Goal: Find specific page/section: Find specific page/section

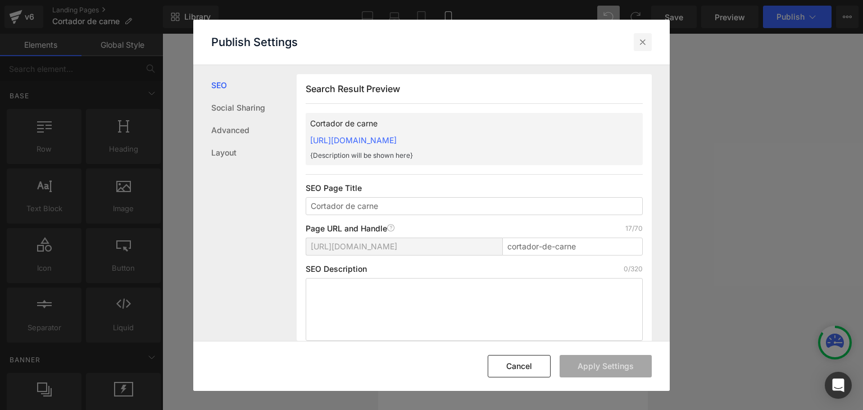
click at [645, 38] on icon at bounding box center [642, 42] width 11 height 11
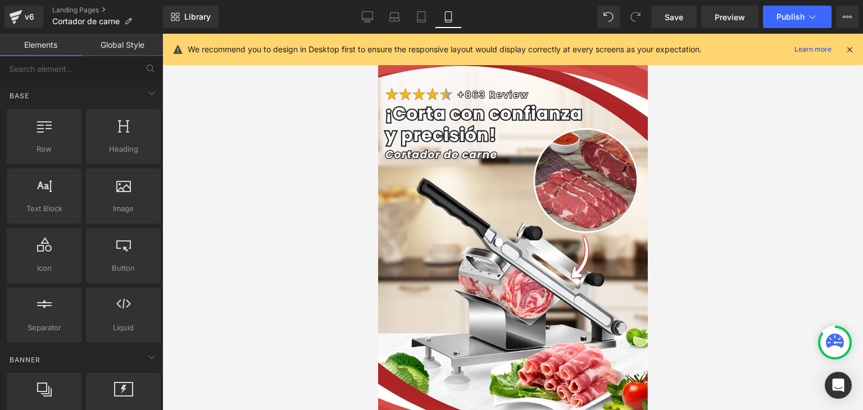
click at [851, 46] on icon at bounding box center [850, 49] width 10 height 10
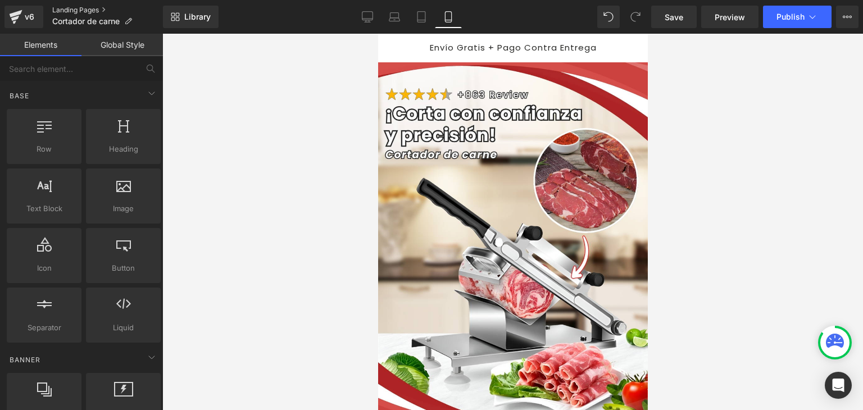
click at [89, 10] on link "Landing Pages" at bounding box center [107, 10] width 111 height 9
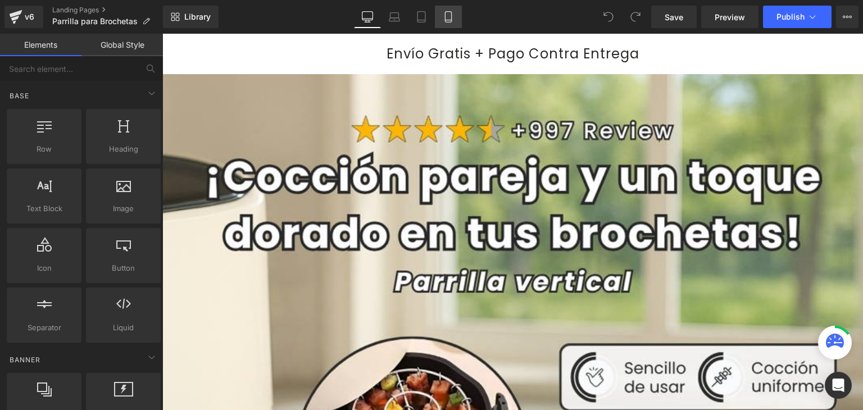
click at [446, 15] on icon at bounding box center [448, 16] width 11 height 11
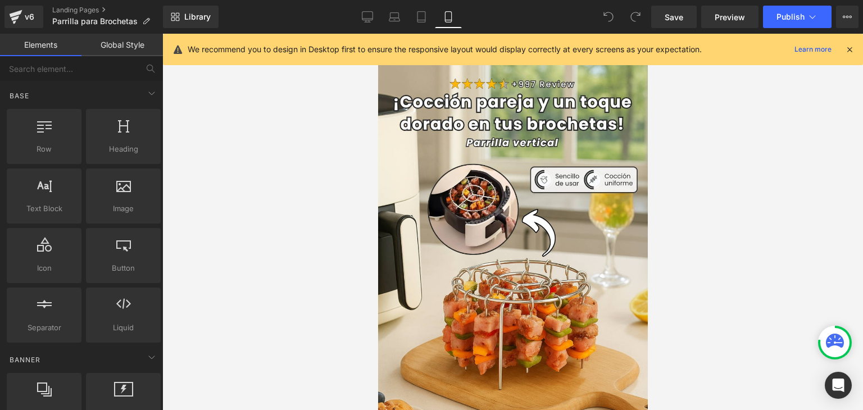
click at [850, 46] on icon at bounding box center [850, 49] width 10 height 10
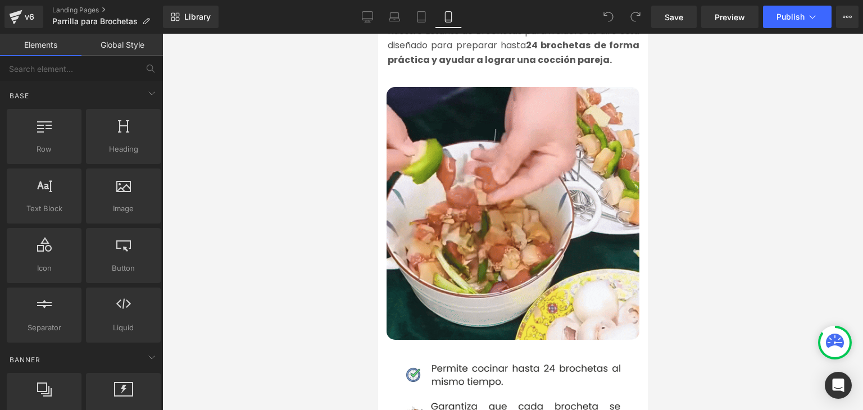
scroll to position [618, 0]
